Goal: Task Accomplishment & Management: Manage account settings

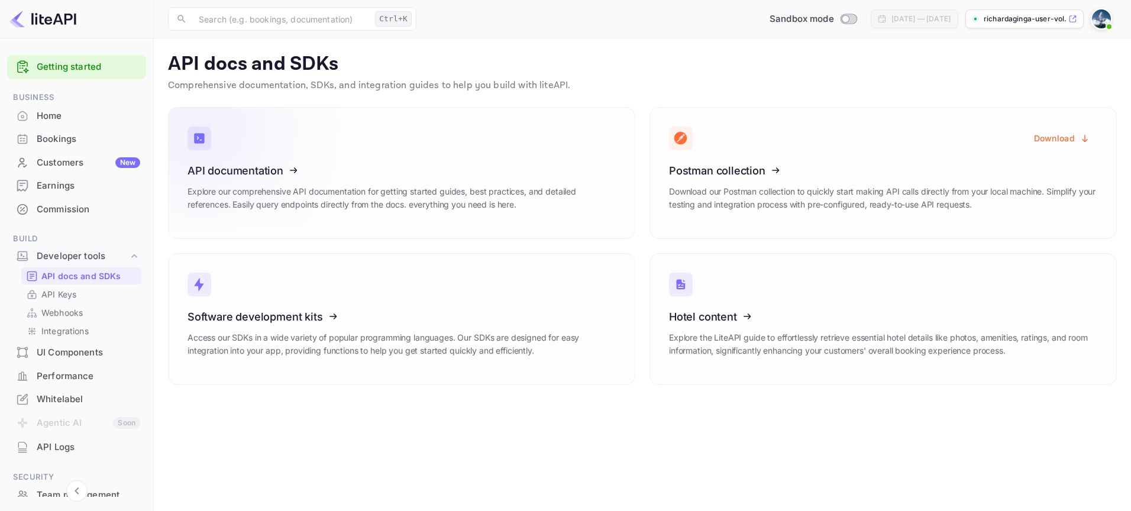
click at [357, 144] on link "API documentation Explore our comprehensive API documentation for getting start…" at bounding box center [401, 173] width 467 height 132
click at [424, 177] on div "API documentation Explore our comprehensive API documentation for getting start…" at bounding box center [402, 191] width 428 height 55
click at [66, 293] on p "API Keys" at bounding box center [58, 294] width 35 height 12
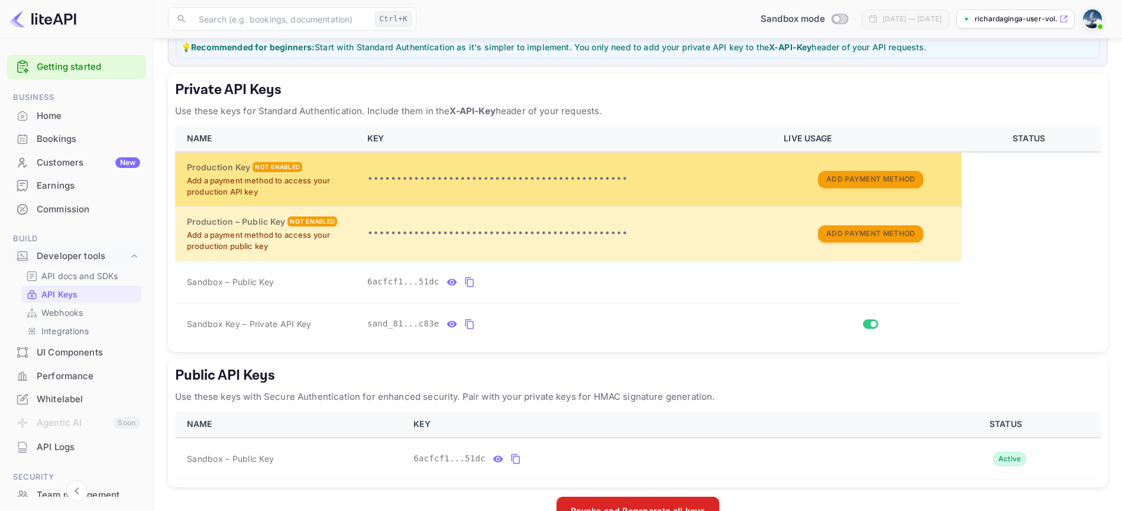
scroll to position [199, 0]
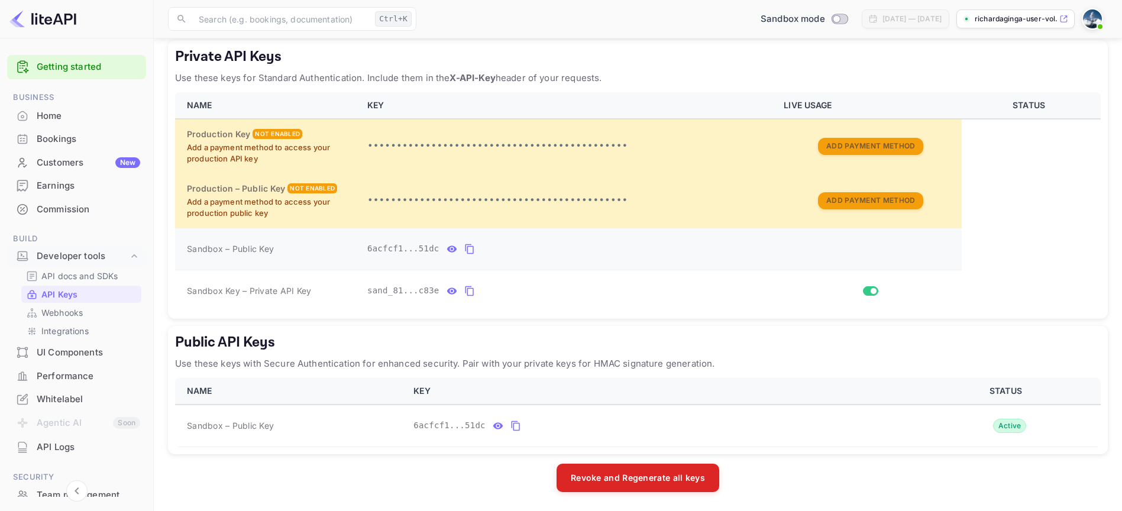
click at [471, 250] on icon "private api keys table" at bounding box center [469, 249] width 11 height 14
click at [516, 426] on icon "public api keys table" at bounding box center [515, 426] width 11 height 14
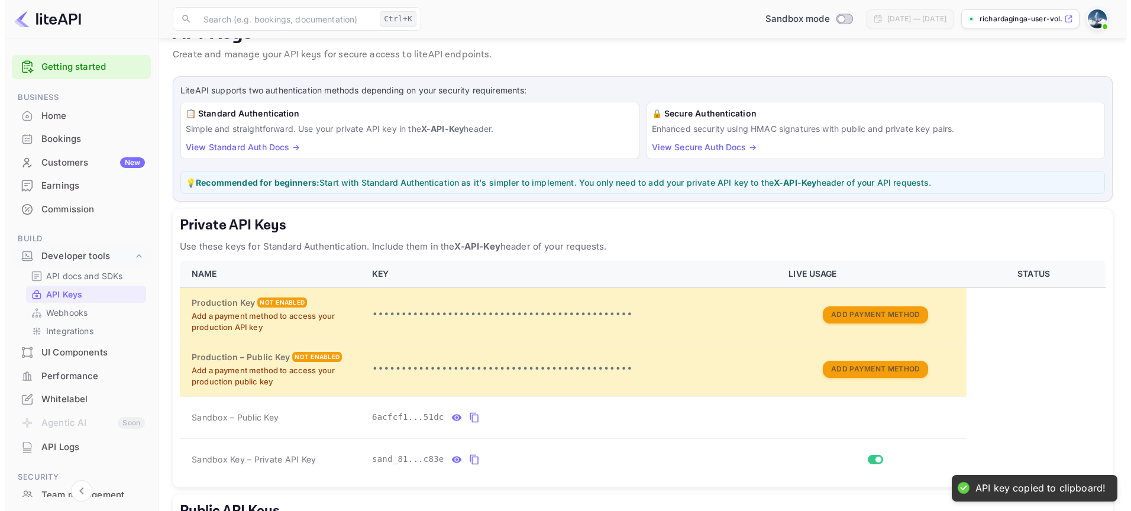
scroll to position [0, 0]
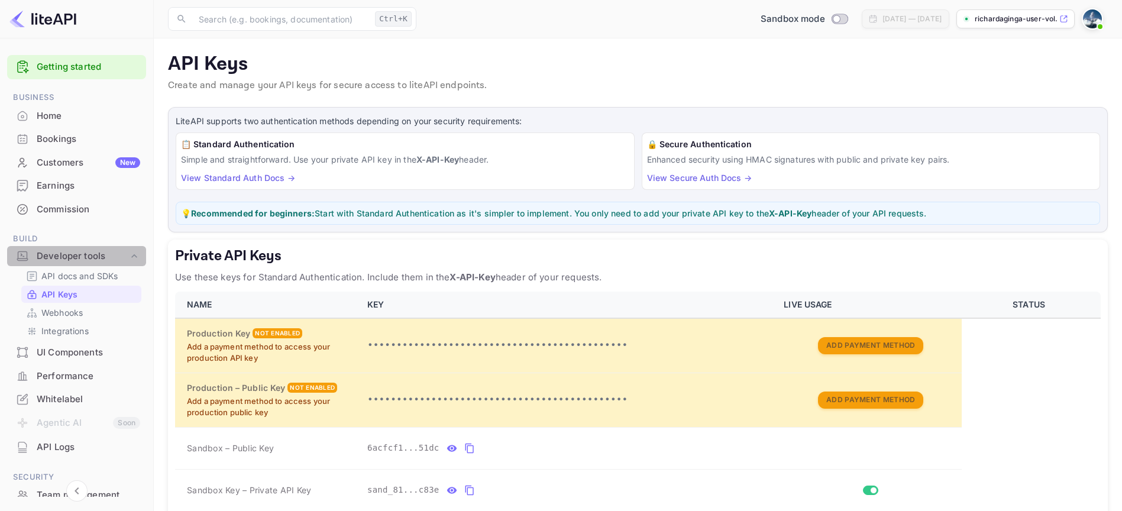
click at [79, 266] on div "Developer tools" at bounding box center [76, 256] width 139 height 21
click at [76, 256] on div "Developer tools" at bounding box center [83, 257] width 92 height 14
click at [76, 276] on p "API docs and SDKs" at bounding box center [79, 276] width 77 height 12
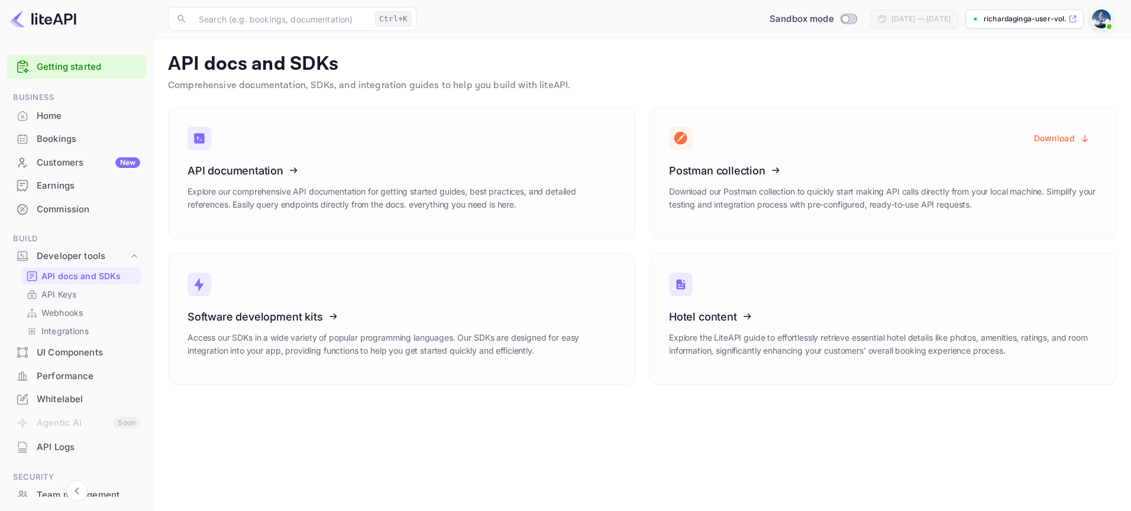
scroll to position [133, 0]
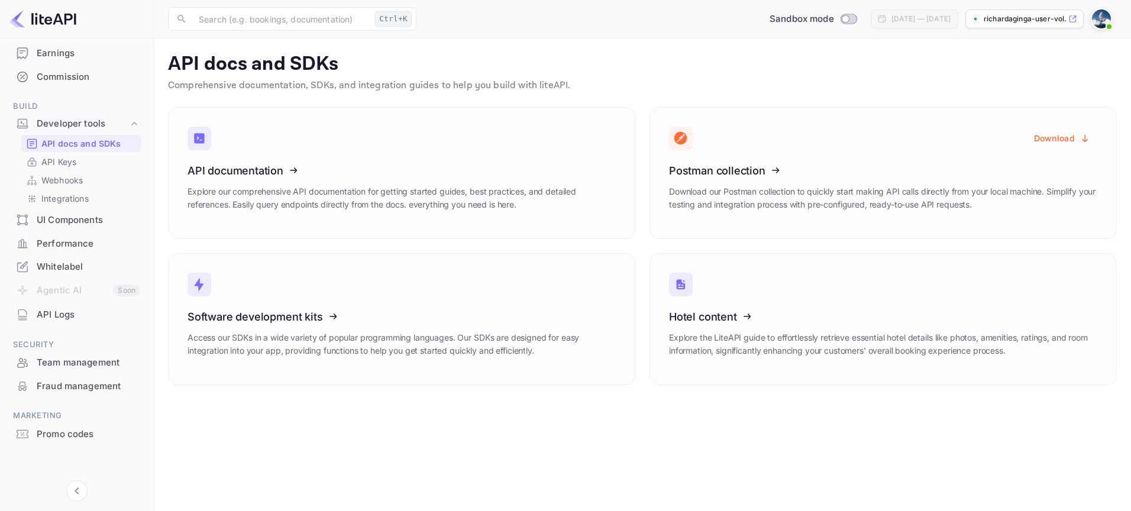
click at [111, 140] on p "API docs and SDKs" at bounding box center [81, 143] width 80 height 12
click at [315, 289] on icon at bounding box center [261, 315] width 184 height 122
click at [47, 49] on div "Earnings" at bounding box center [89, 54] width 104 height 14
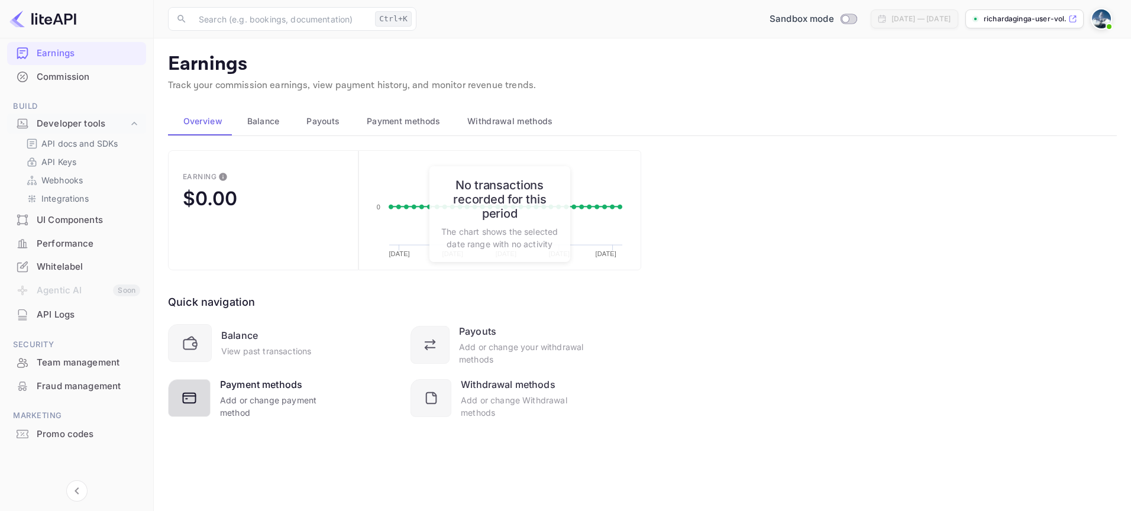
click at [264, 399] on div "Add or change payment method" at bounding box center [281, 406] width 122 height 25
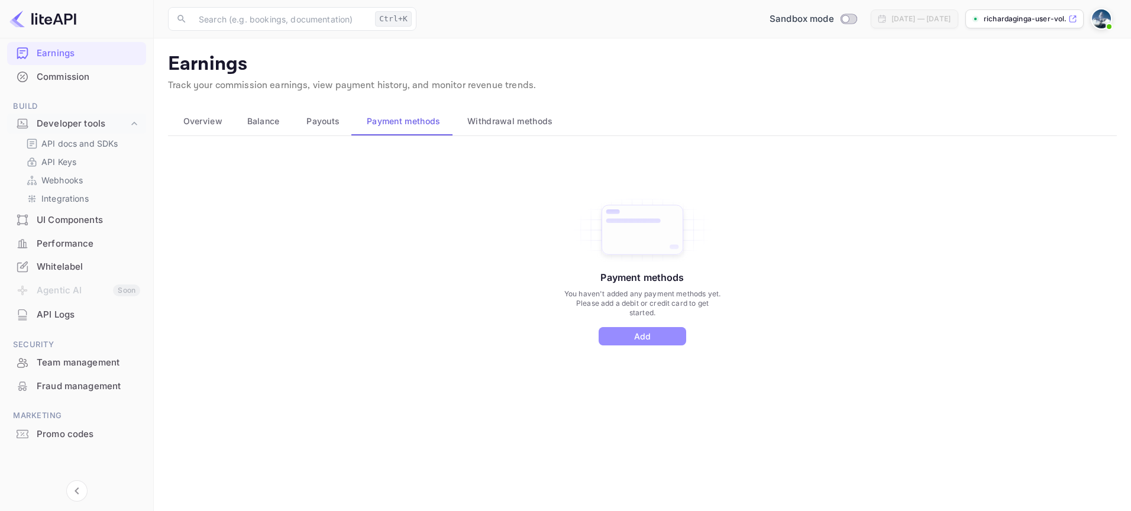
click at [667, 344] on button "Add" at bounding box center [643, 336] width 88 height 18
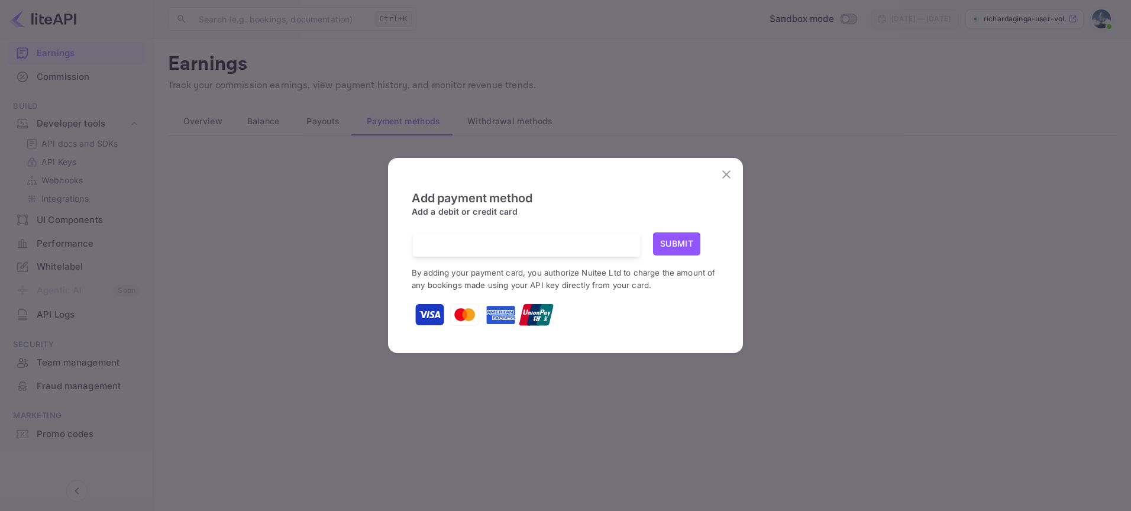
click at [496, 252] on div at bounding box center [531, 244] width 218 height 24
click at [727, 172] on icon "close" at bounding box center [726, 174] width 14 height 14
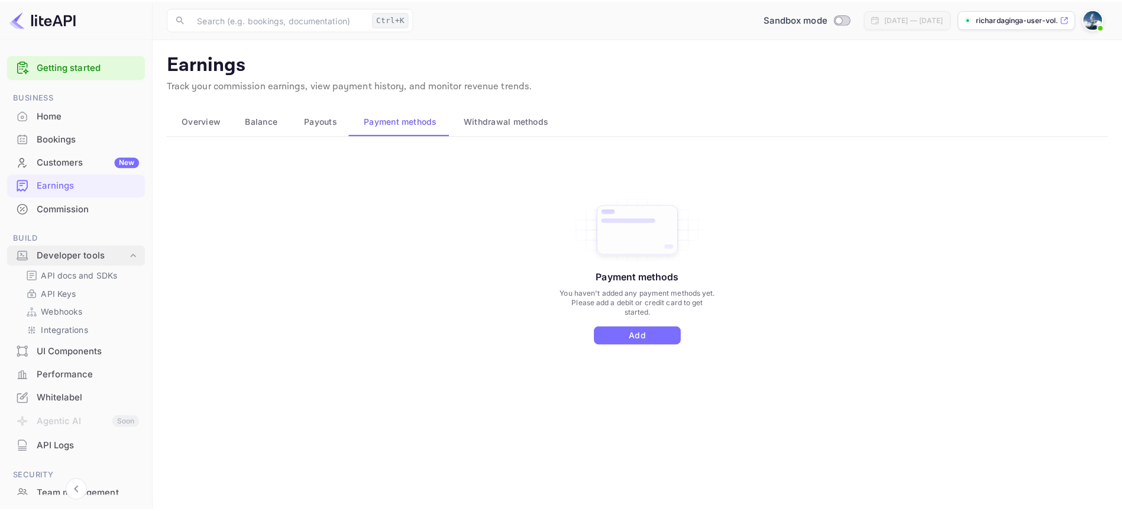
scroll to position [133, 0]
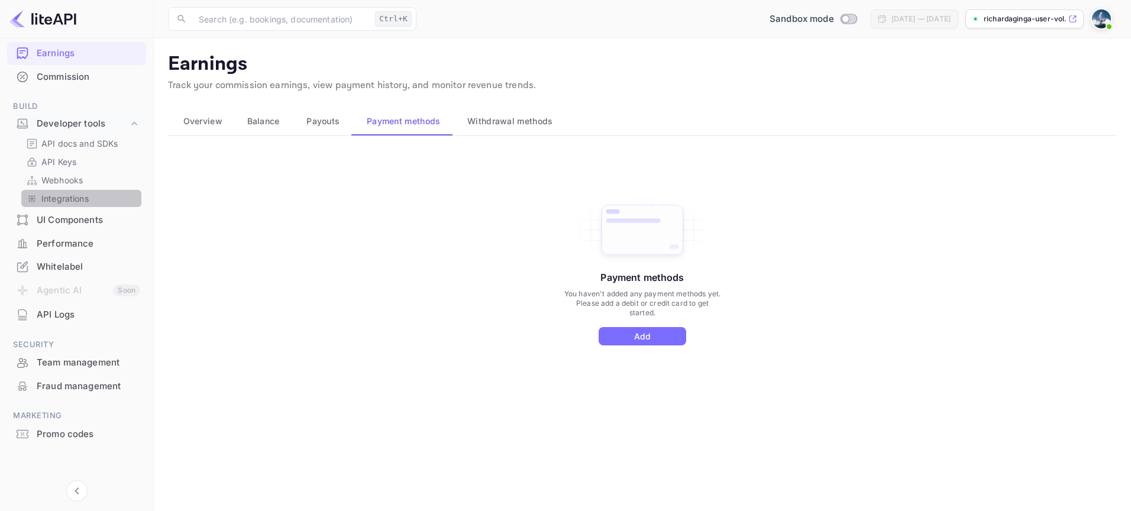
click at [96, 198] on link "Integrations" at bounding box center [81, 198] width 111 height 12
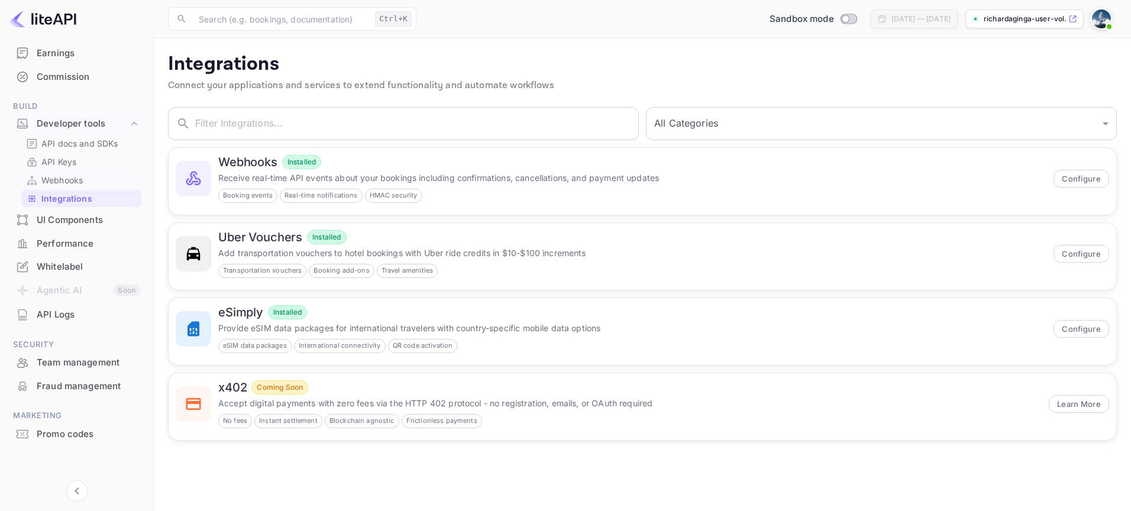
click at [108, 177] on link "Webhooks" at bounding box center [81, 180] width 111 height 12
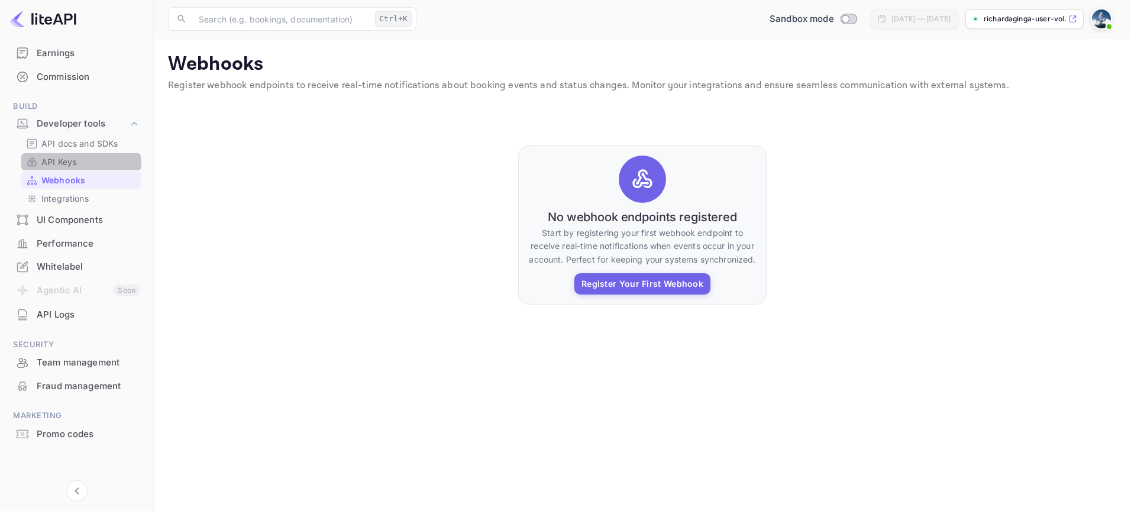
click at [80, 165] on link "API Keys" at bounding box center [81, 162] width 111 height 12
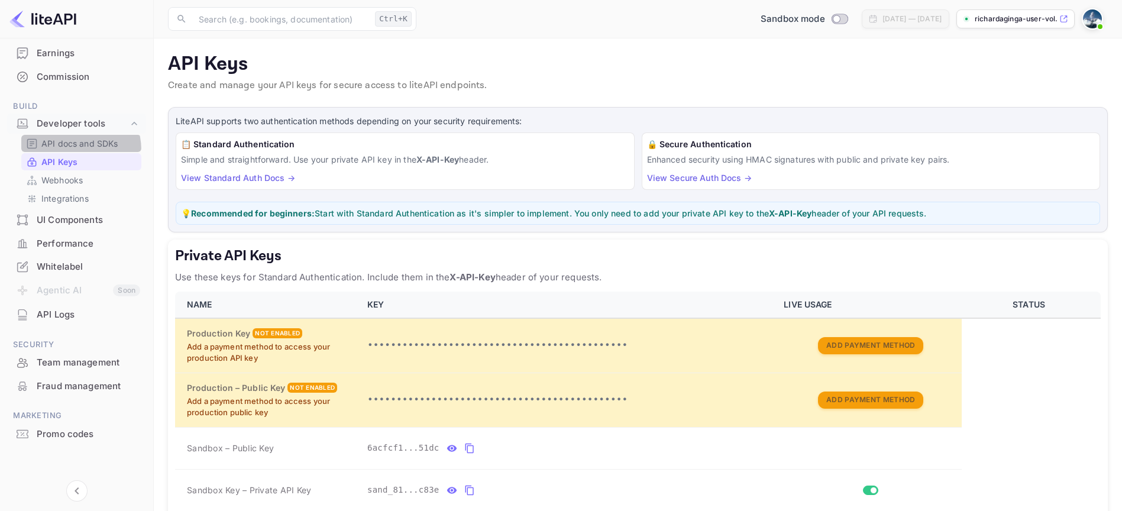
click at [72, 150] on div "API docs and SDKs" at bounding box center [81, 143] width 120 height 17
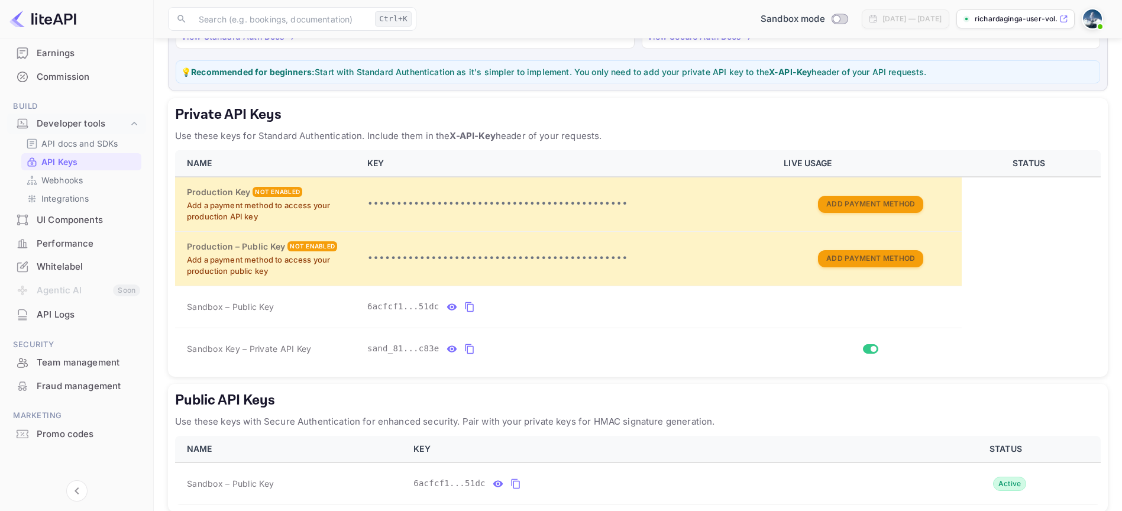
scroll to position [199, 0]
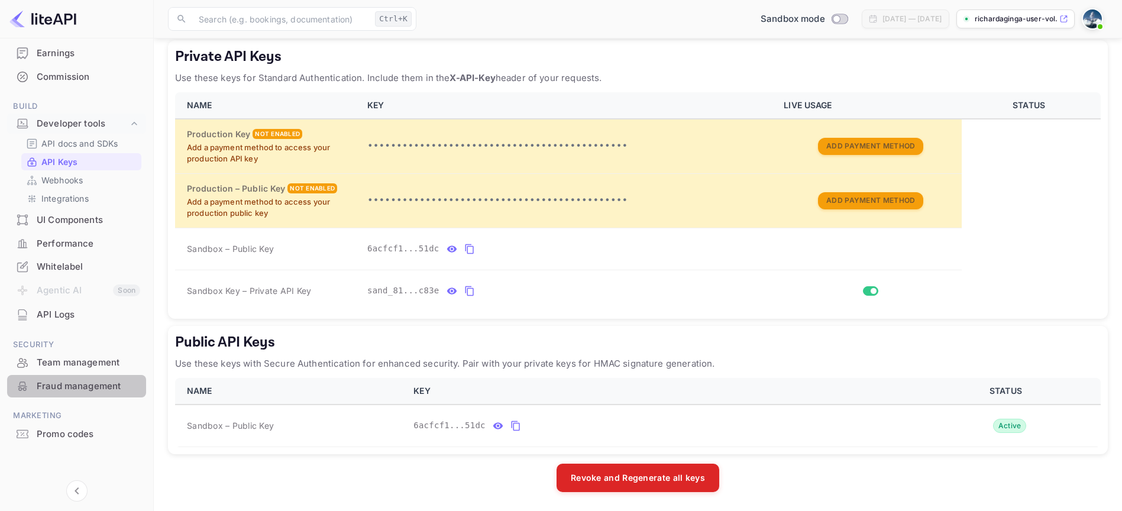
click at [84, 380] on div "Fraud management" at bounding box center [89, 387] width 104 height 14
